Goal: Check status: Check status

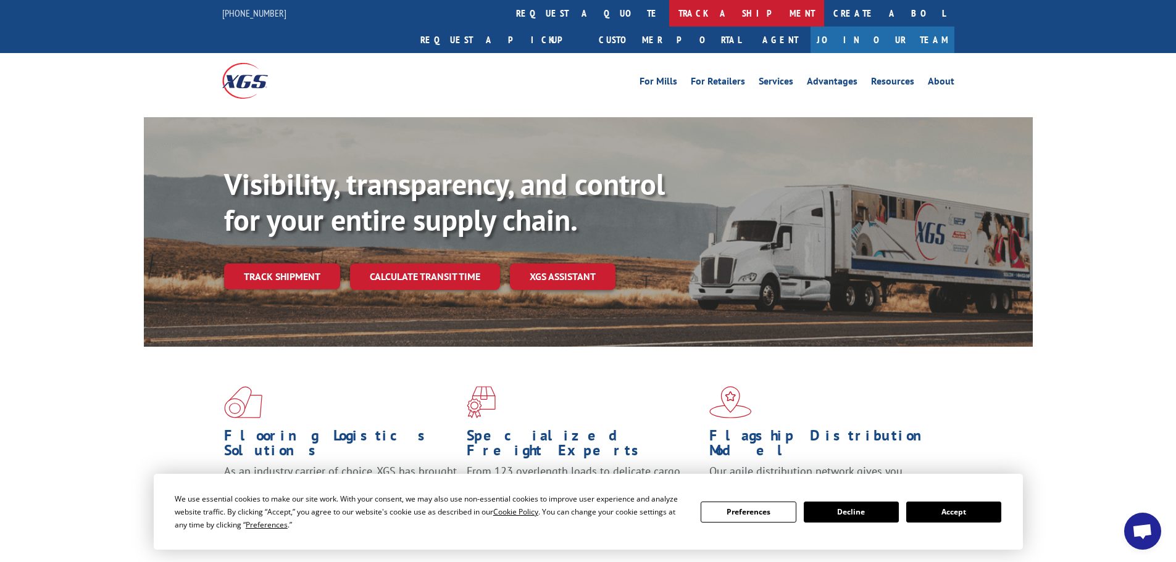
click at [669, 11] on link "track a shipment" at bounding box center [746, 13] width 155 height 27
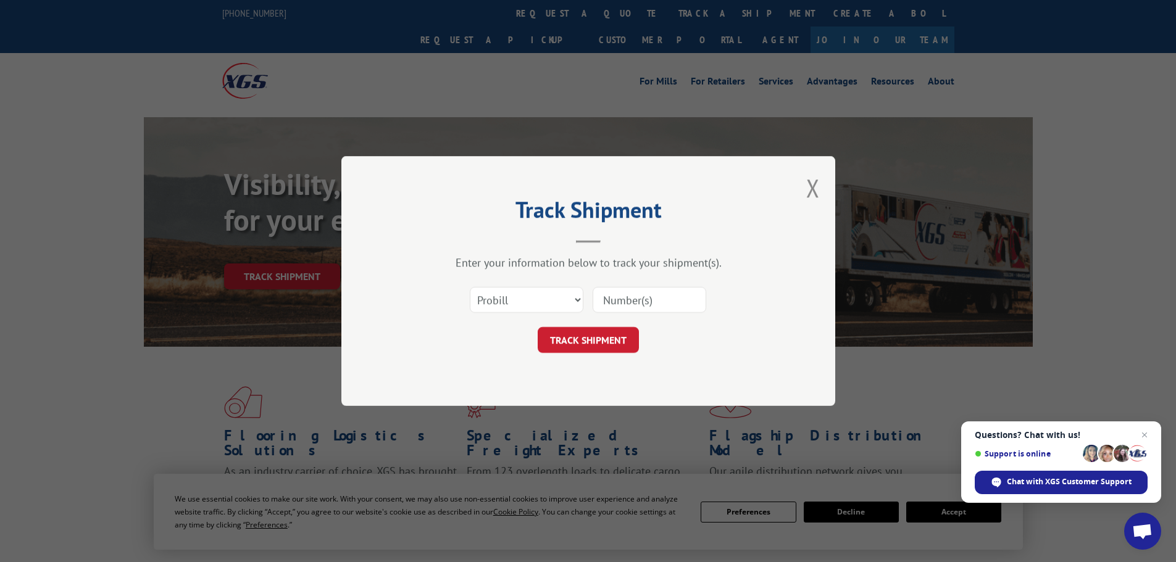
click at [628, 300] on input at bounding box center [649, 300] width 114 height 26
paste input "6016733"
type input "6016733"
click at [547, 303] on select "Select category... Probill BOL PO" at bounding box center [527, 300] width 114 height 26
select select "bol"
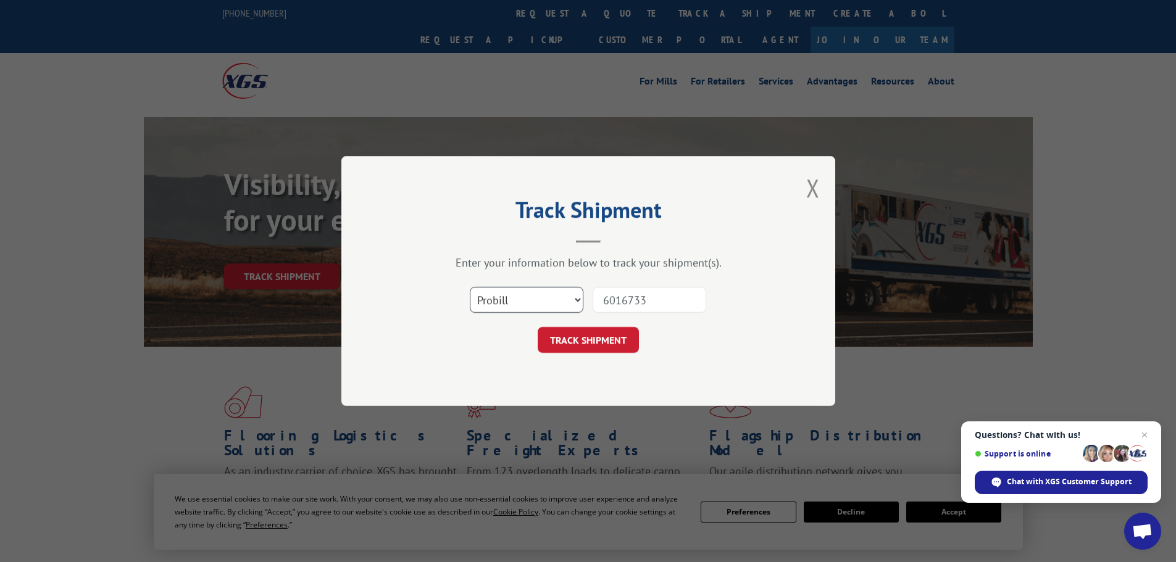
click at [470, 287] on select "Select category... Probill BOL PO" at bounding box center [527, 300] width 114 height 26
click at [562, 338] on button "TRACK SHIPMENT" at bounding box center [587, 340] width 101 height 26
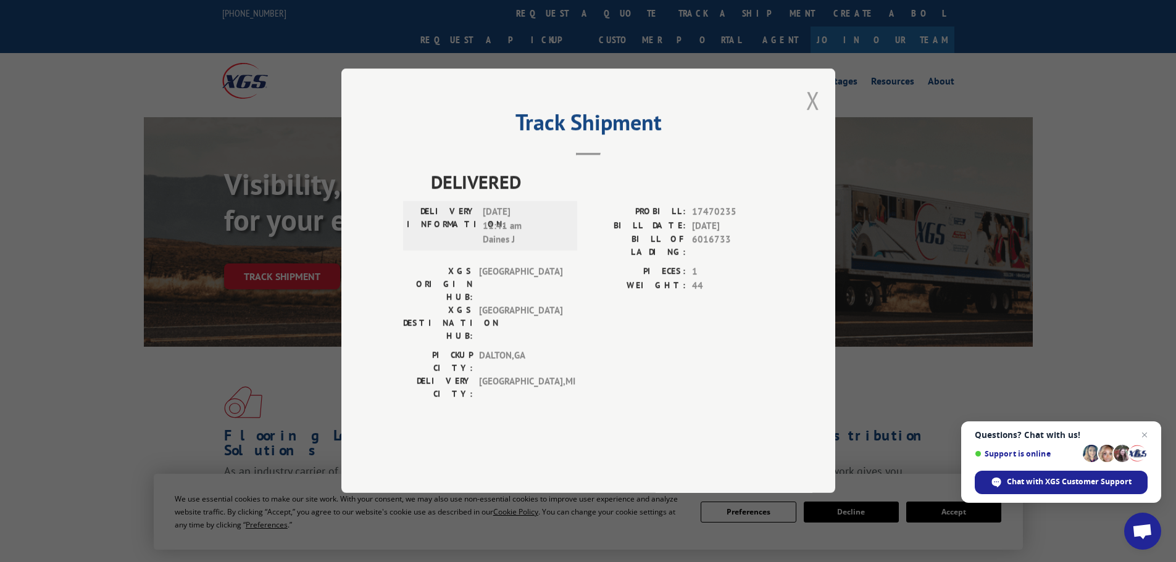
click at [808, 117] on button "Close modal" at bounding box center [813, 100] width 14 height 33
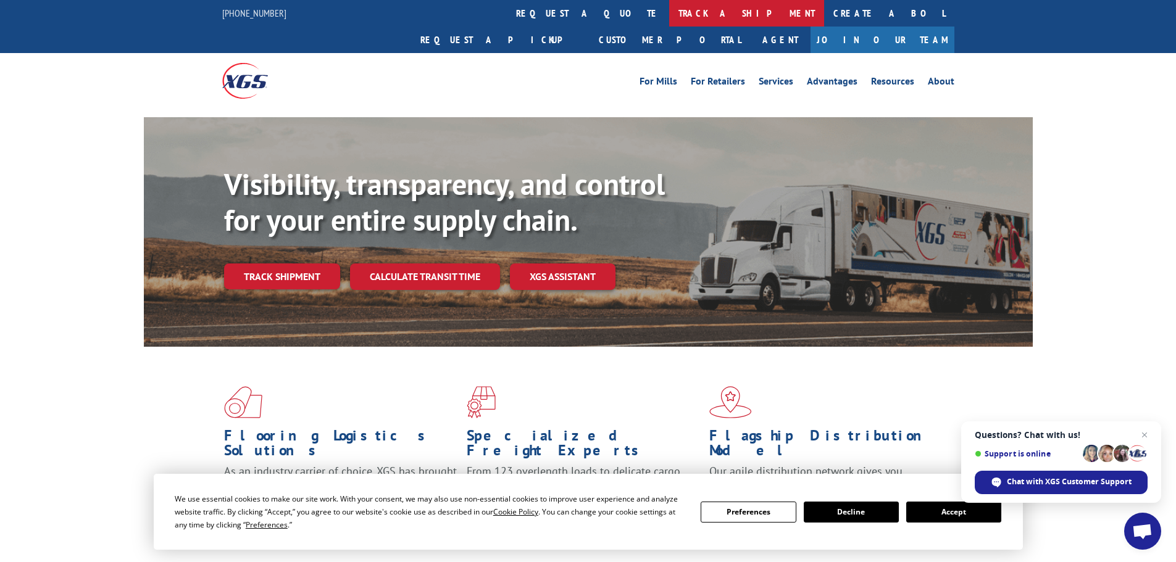
click at [669, 19] on link "track a shipment" at bounding box center [746, 13] width 155 height 27
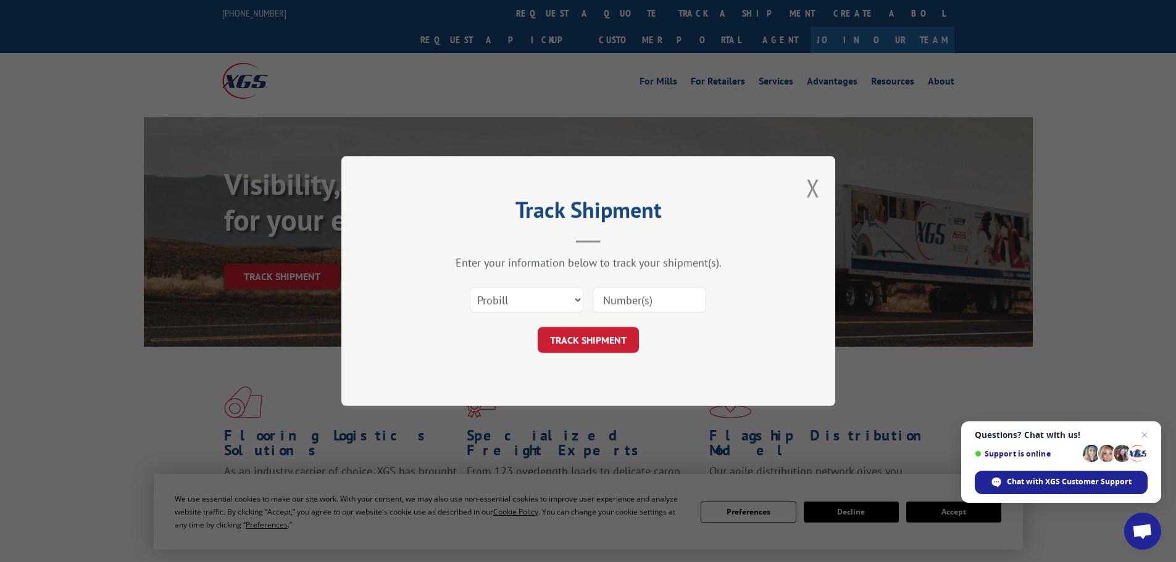
click at [625, 297] on input at bounding box center [649, 300] width 114 height 26
paste input "5300994"
type input "5300994"
click at [571, 299] on select "Select category... Probill BOL PO" at bounding box center [527, 300] width 114 height 26
select select "bol"
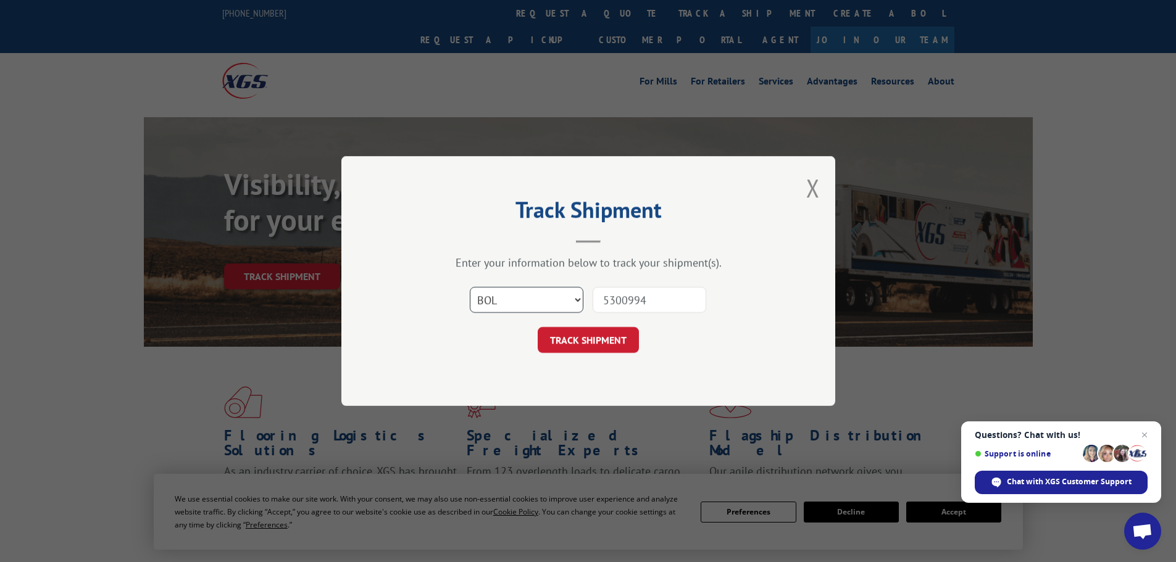
click at [470, 287] on select "Select category... Probill BOL PO" at bounding box center [527, 300] width 114 height 26
click at [585, 344] on button "TRACK SHIPMENT" at bounding box center [587, 340] width 101 height 26
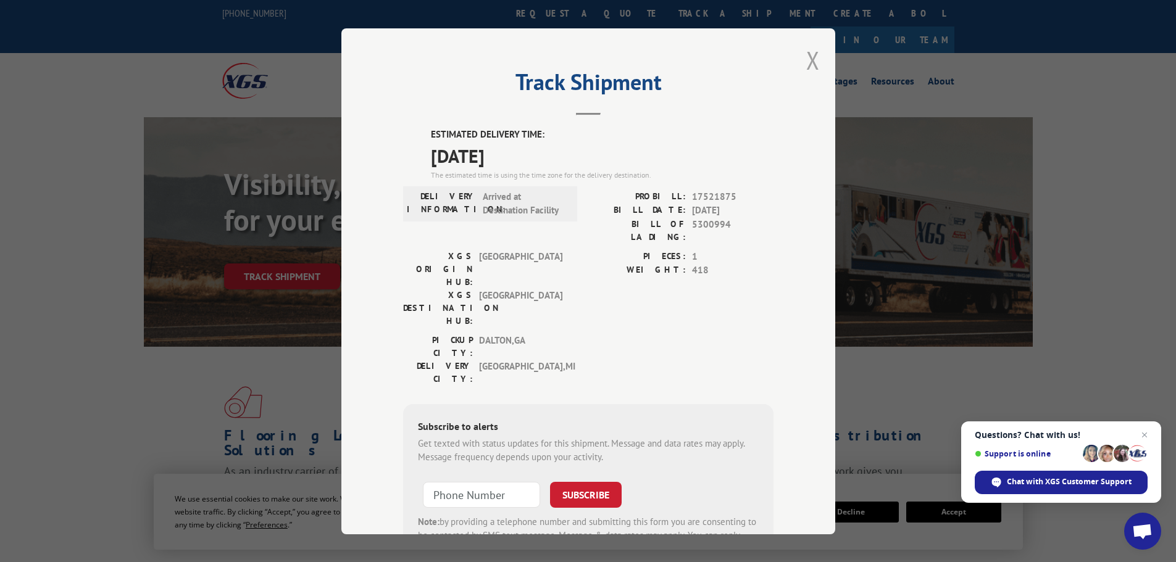
click at [806, 62] on button "Close modal" at bounding box center [813, 60] width 14 height 33
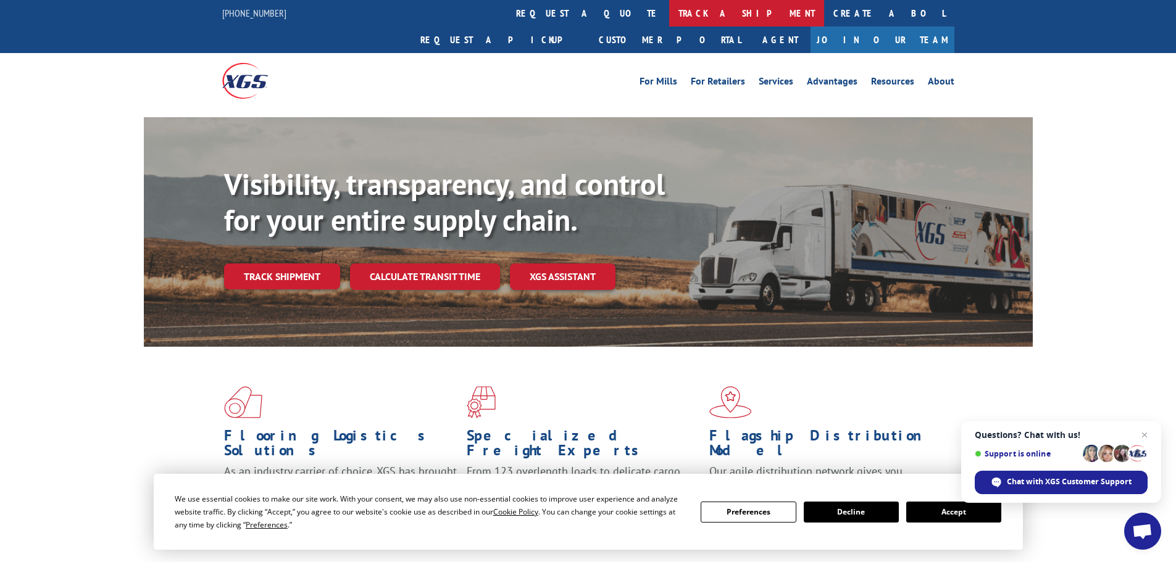
click at [669, 9] on link "track a shipment" at bounding box center [746, 13] width 155 height 27
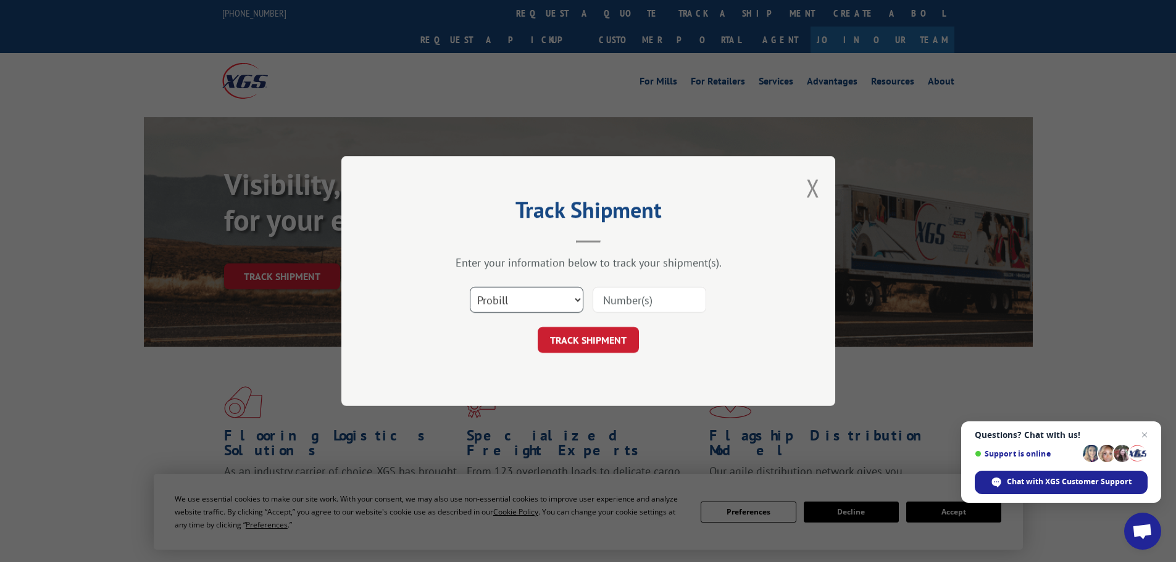
click at [539, 294] on select "Select category... Probill BOL PO" at bounding box center [527, 300] width 114 height 26
select select "bol"
click at [470, 287] on select "Select category... Probill BOL PO" at bounding box center [527, 300] width 114 height 26
click at [607, 304] on input at bounding box center [649, 300] width 114 height 26
paste input "5300994"
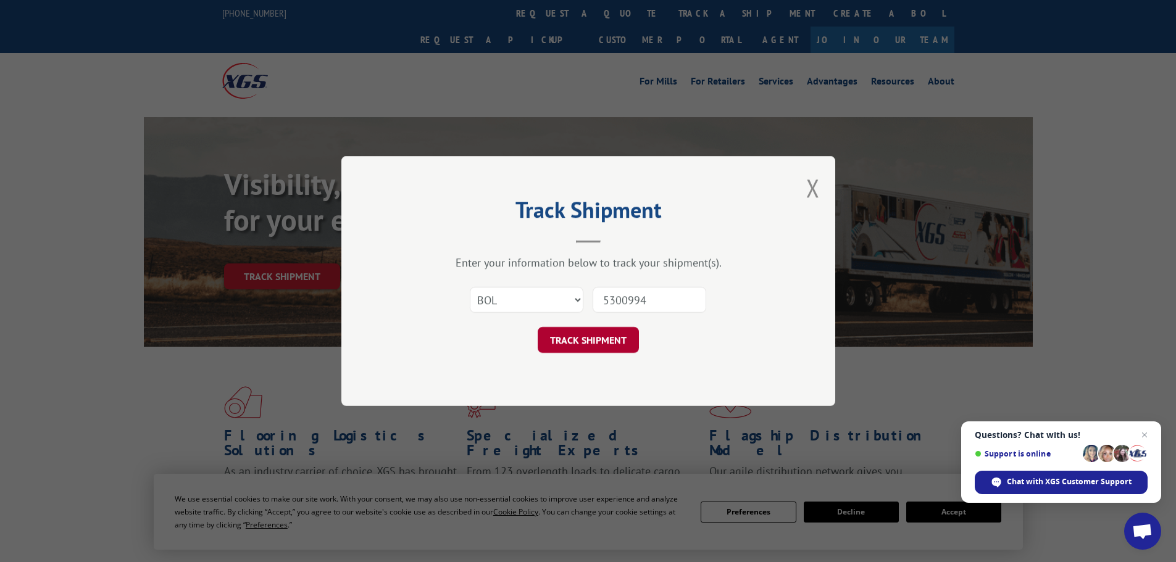
type input "5300994"
click at [619, 339] on button "TRACK SHIPMENT" at bounding box center [587, 340] width 101 height 26
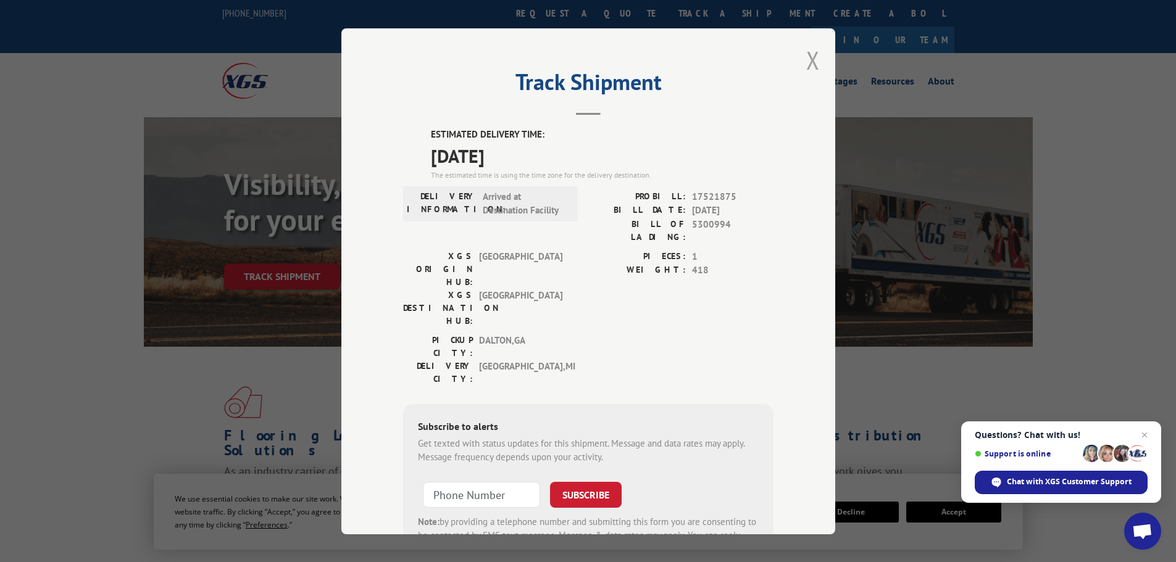
click at [811, 63] on button "Close modal" at bounding box center [813, 60] width 14 height 33
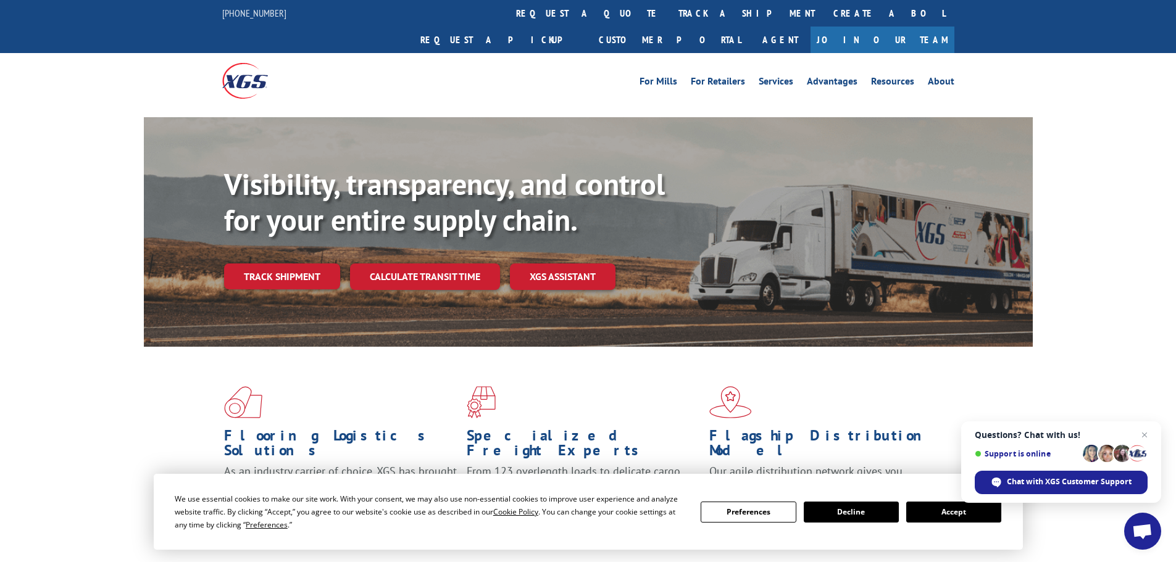
drag, startPoint x: 558, startPoint y: 16, endPoint x: 573, endPoint y: 75, distance: 61.2
click at [669, 15] on link "track a shipment" at bounding box center [746, 13] width 155 height 27
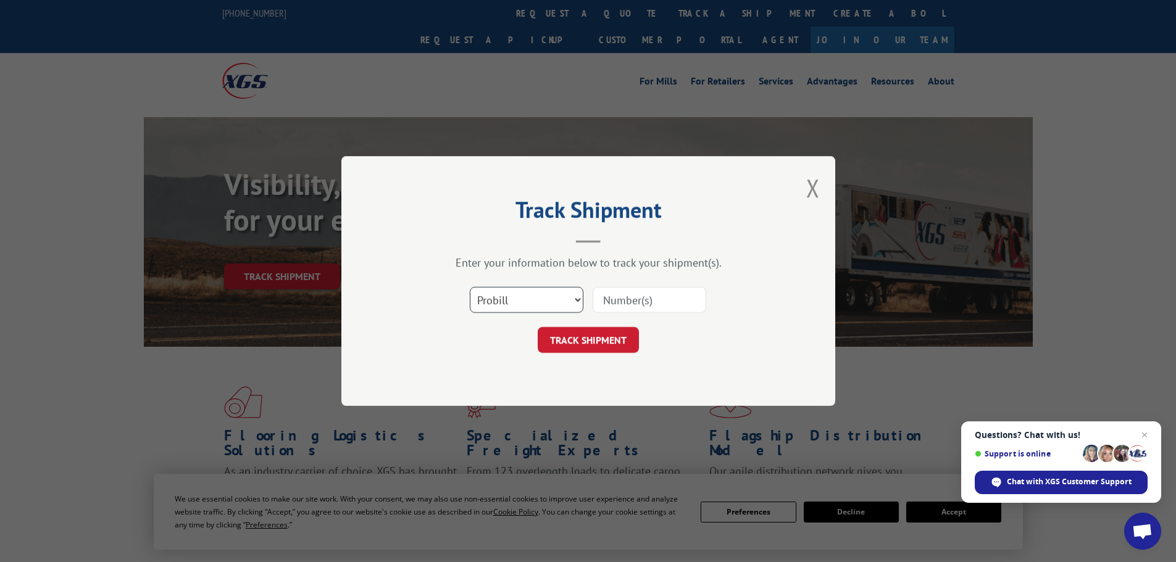
click at [542, 297] on select "Select category... Probill BOL PO" at bounding box center [527, 300] width 114 height 26
select select "bol"
click at [470, 287] on select "Select category... Probill BOL PO" at bounding box center [527, 300] width 114 height 26
click at [640, 304] on input at bounding box center [649, 300] width 114 height 26
paste input "6046424"
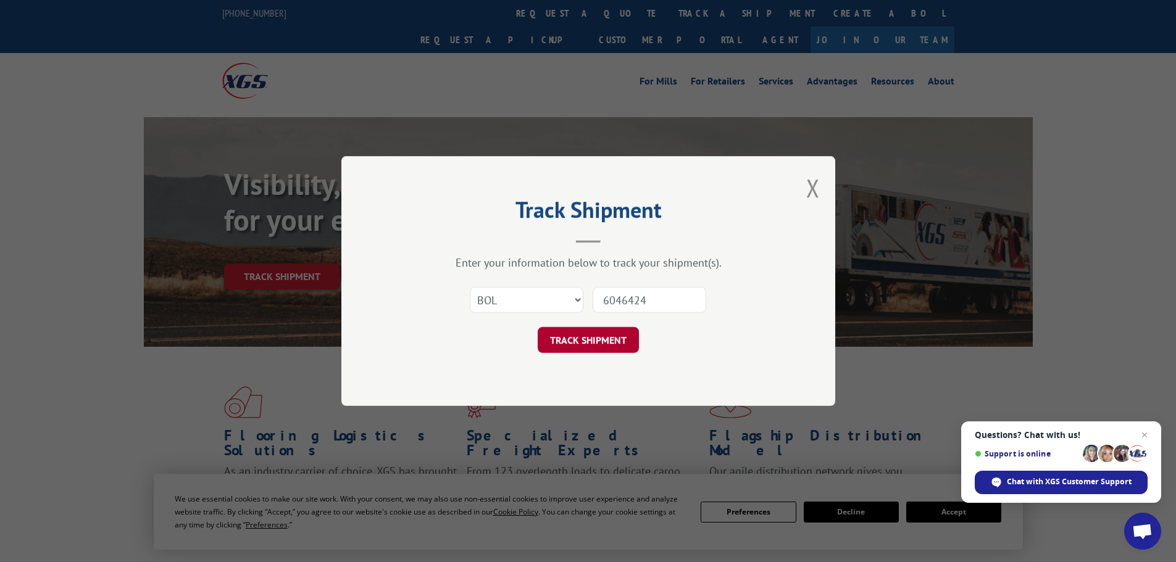
type input "6046424"
click at [604, 340] on button "TRACK SHIPMENT" at bounding box center [587, 340] width 101 height 26
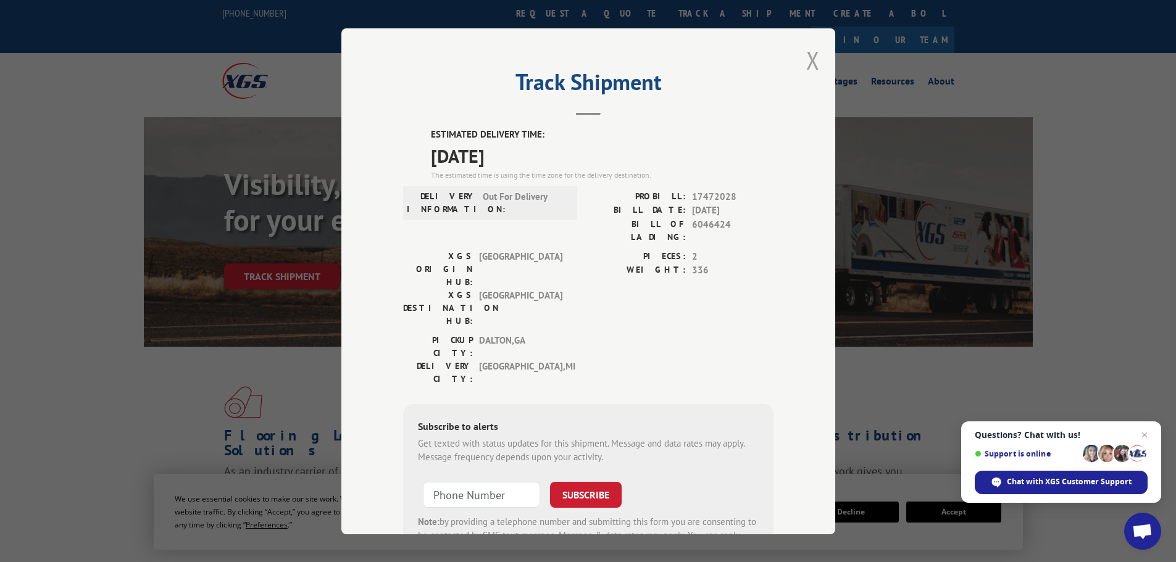
click at [812, 62] on button "Close modal" at bounding box center [813, 60] width 14 height 33
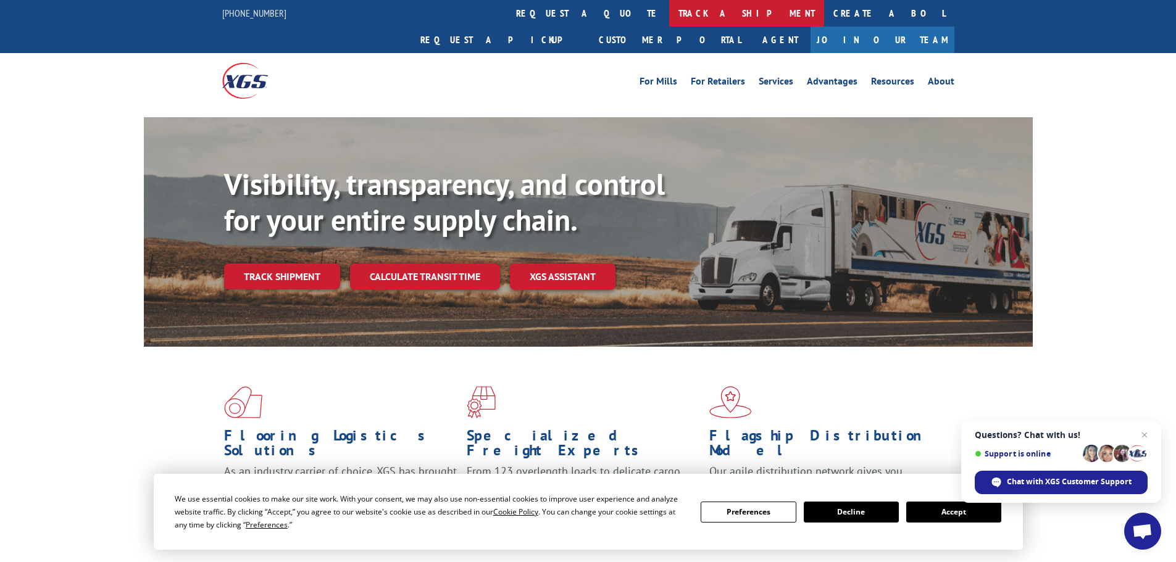
click at [669, 10] on link "track a shipment" at bounding box center [746, 13] width 155 height 27
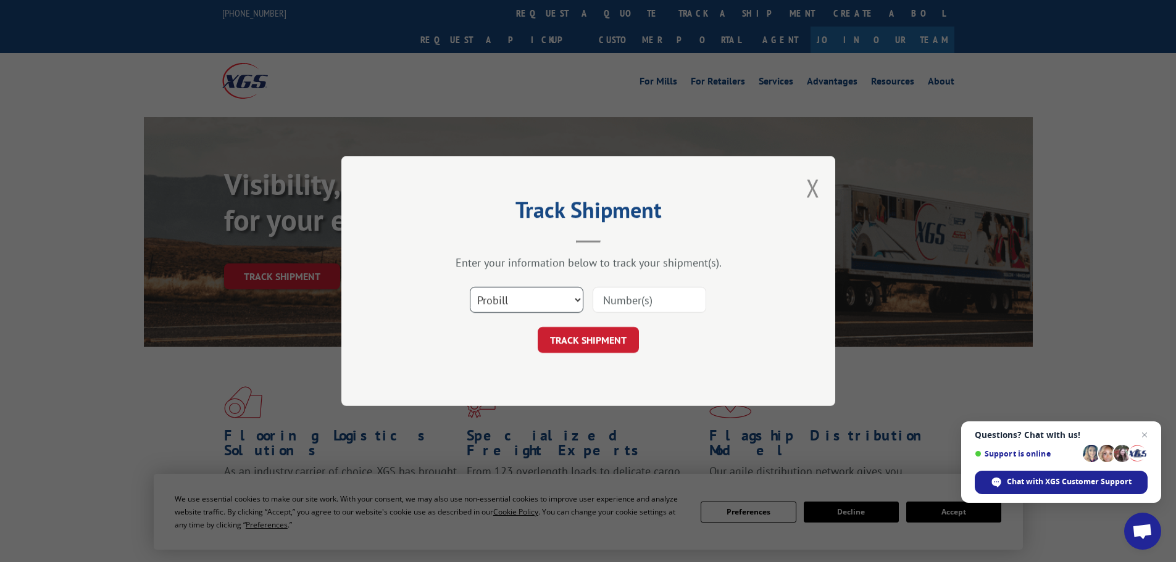
click at [531, 301] on select "Select category... Probill BOL PO" at bounding box center [527, 300] width 114 height 26
select select "bol"
click at [470, 287] on select "Select category... Probill BOL PO" at bounding box center [527, 300] width 114 height 26
click at [620, 299] on input at bounding box center [649, 300] width 114 height 26
paste input "458077"
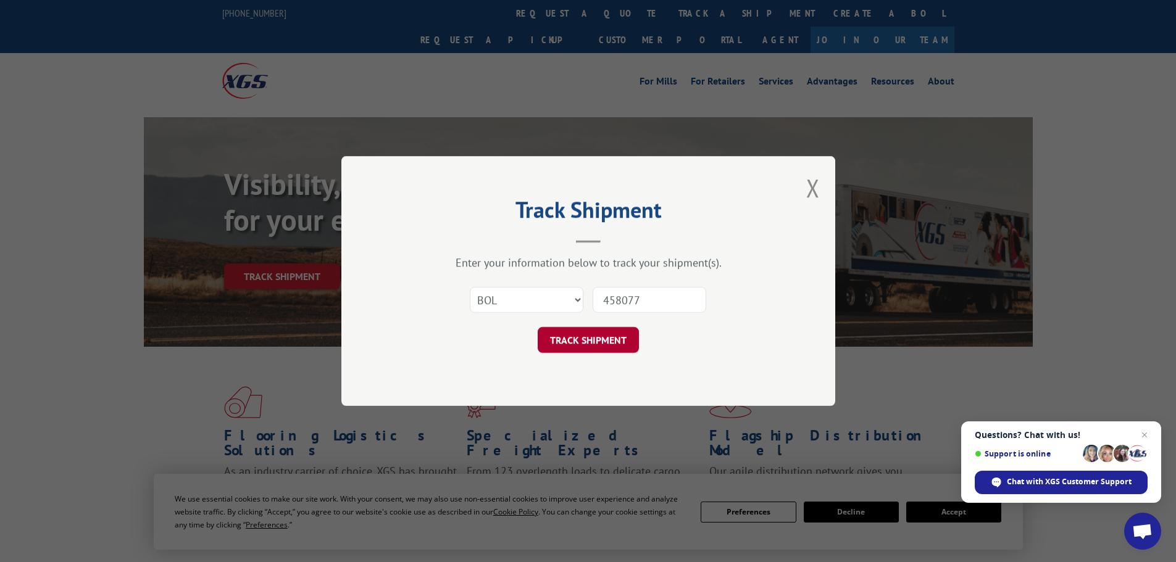
type input "458077"
click at [607, 342] on button "TRACK SHIPMENT" at bounding box center [587, 340] width 101 height 26
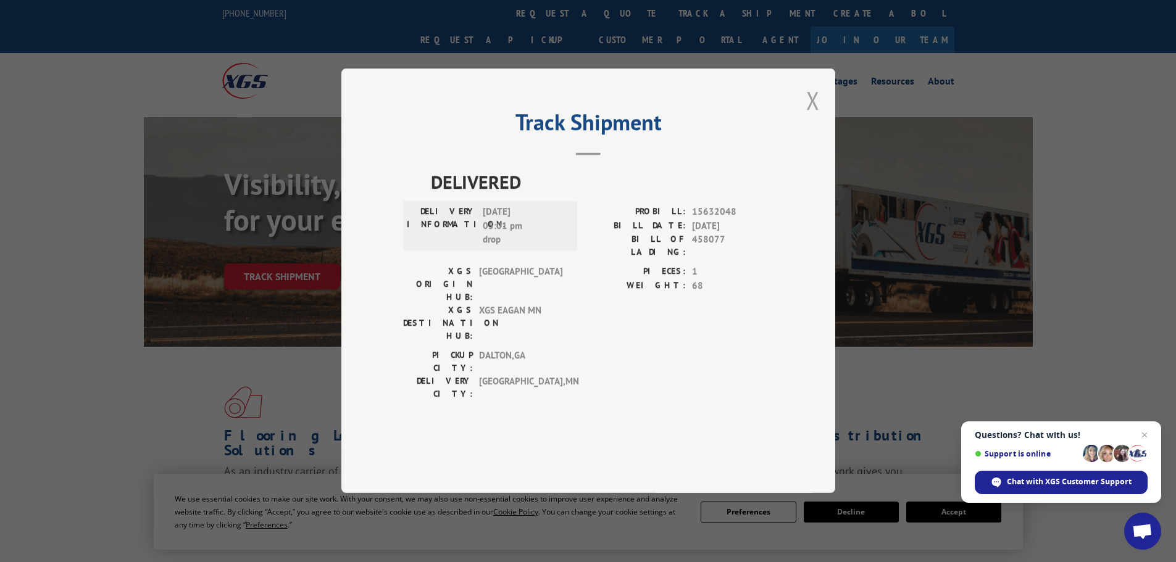
click at [811, 117] on button "Close modal" at bounding box center [813, 100] width 14 height 33
